Goal: Register for event/course

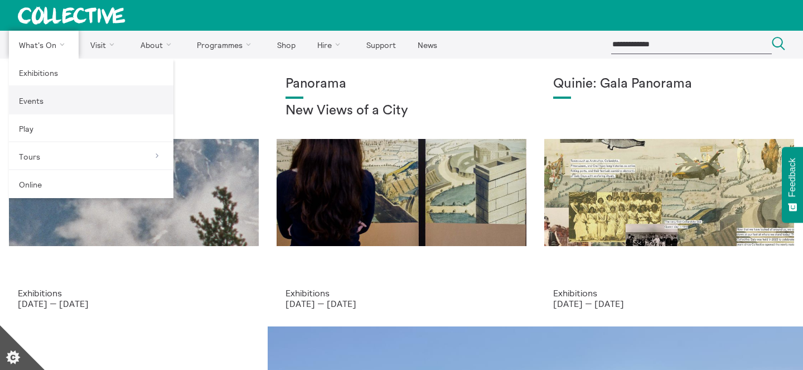
click at [51, 91] on link "Events" at bounding box center [91, 100] width 165 height 28
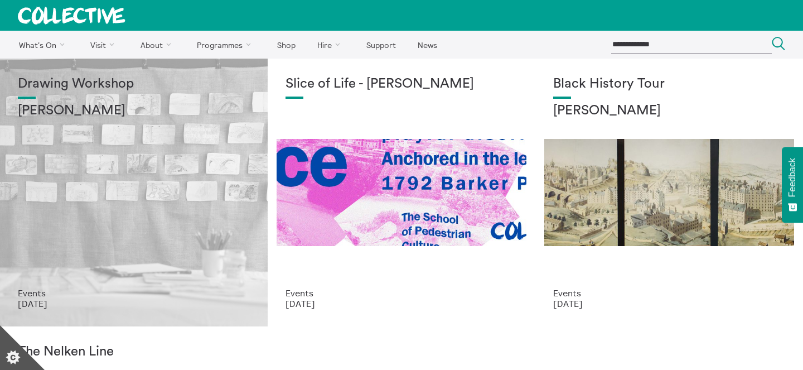
click at [120, 156] on div "Drawing Workshop [PERSON_NAME]" at bounding box center [134, 181] width 232 height 211
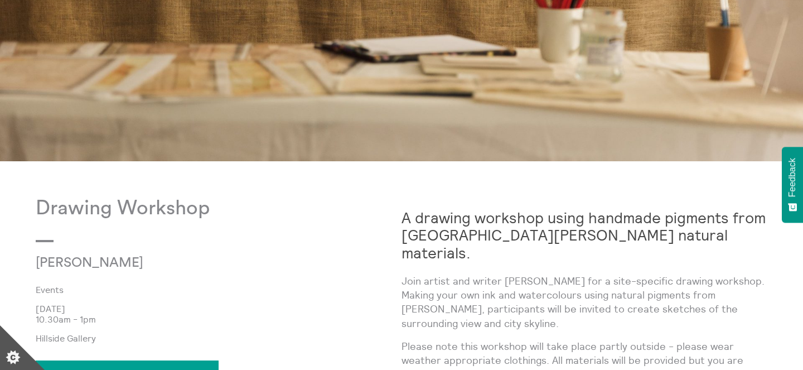
scroll to position [433, 0]
